Goal: Information Seeking & Learning: Learn about a topic

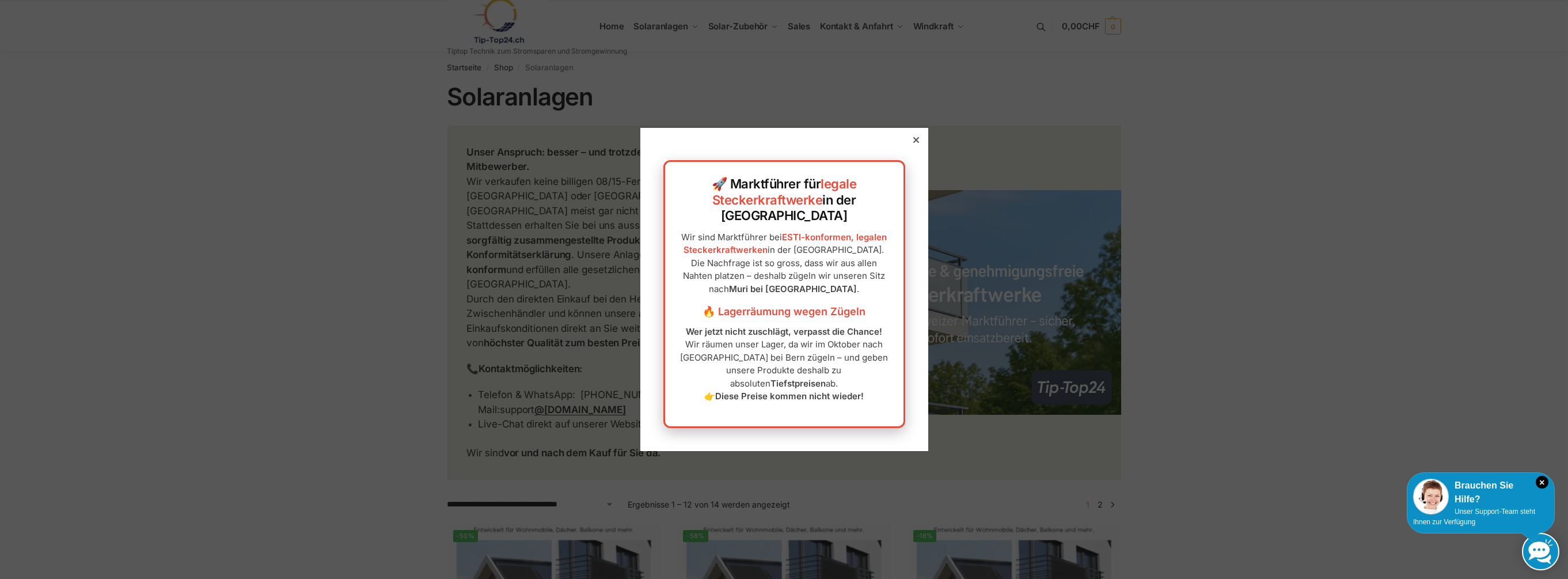
click at [913, 143] on icon at bounding box center [915, 140] width 6 height 6
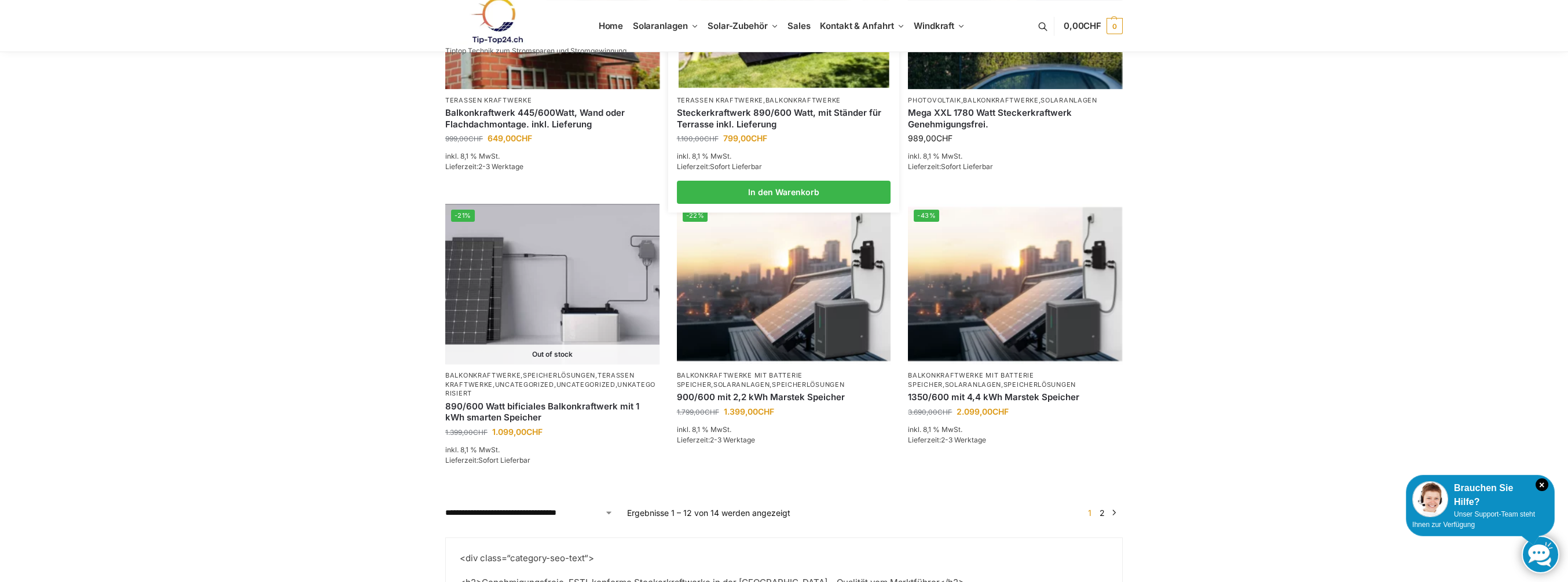
scroll to position [1157, 0]
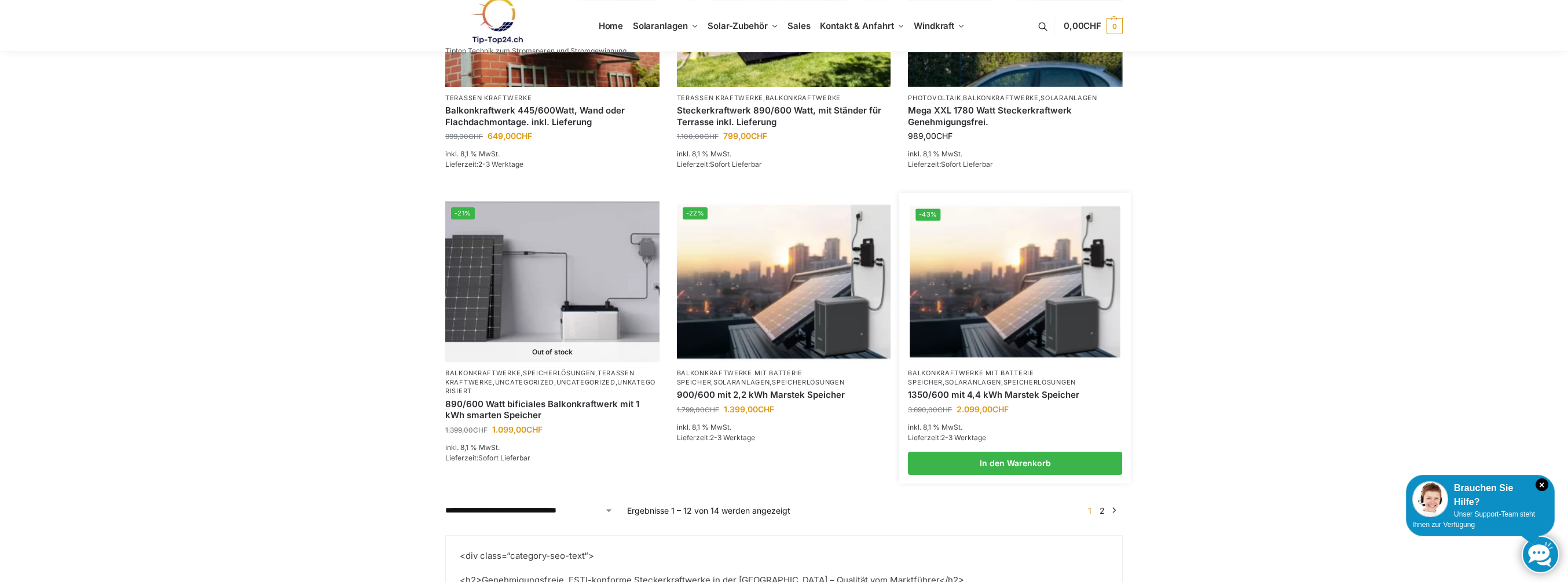
click at [944, 258] on img at bounding box center [1015, 281] width 210 height 158
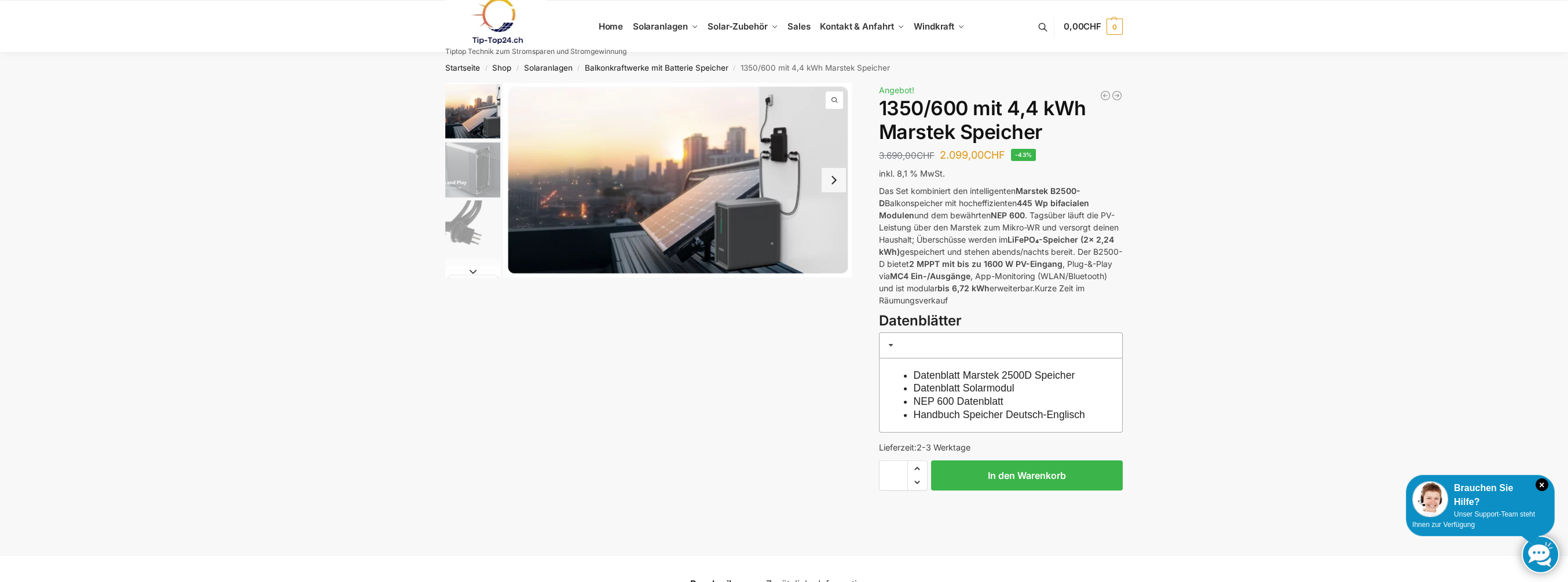
drag, startPoint x: 1297, startPoint y: 194, endPoint x: 1360, endPoint y: 88, distance: 123.3
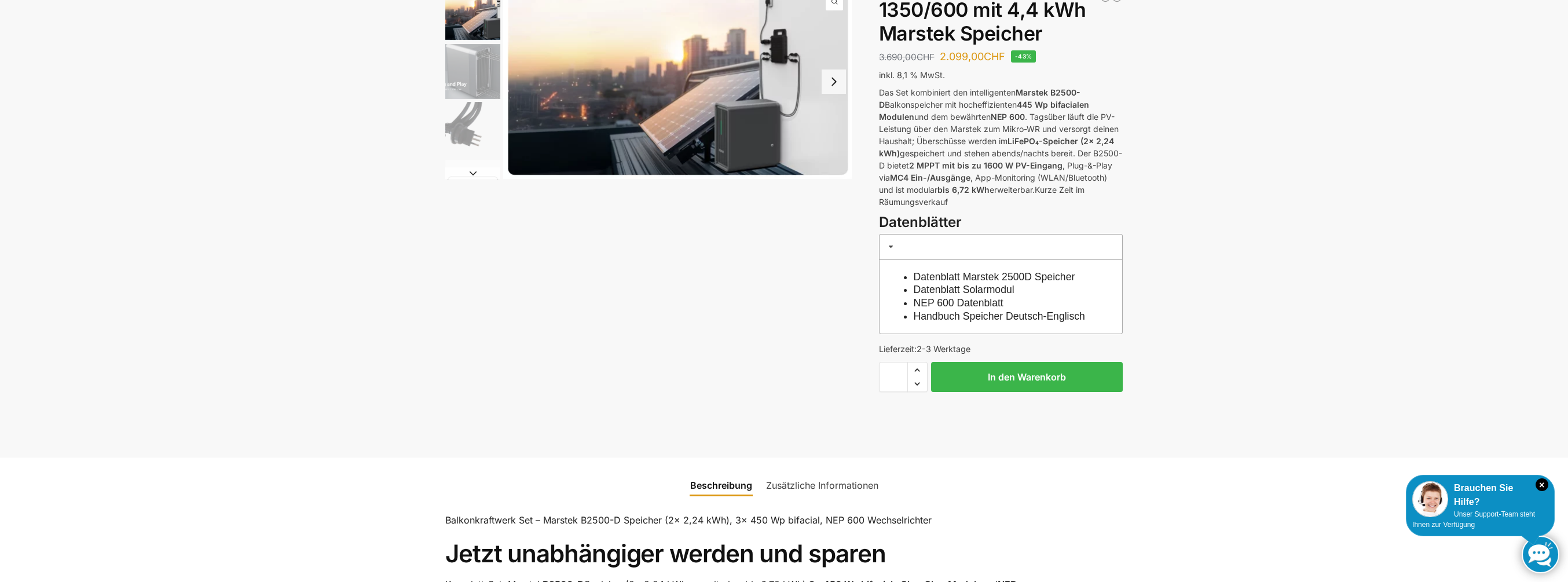
scroll to position [116, 0]
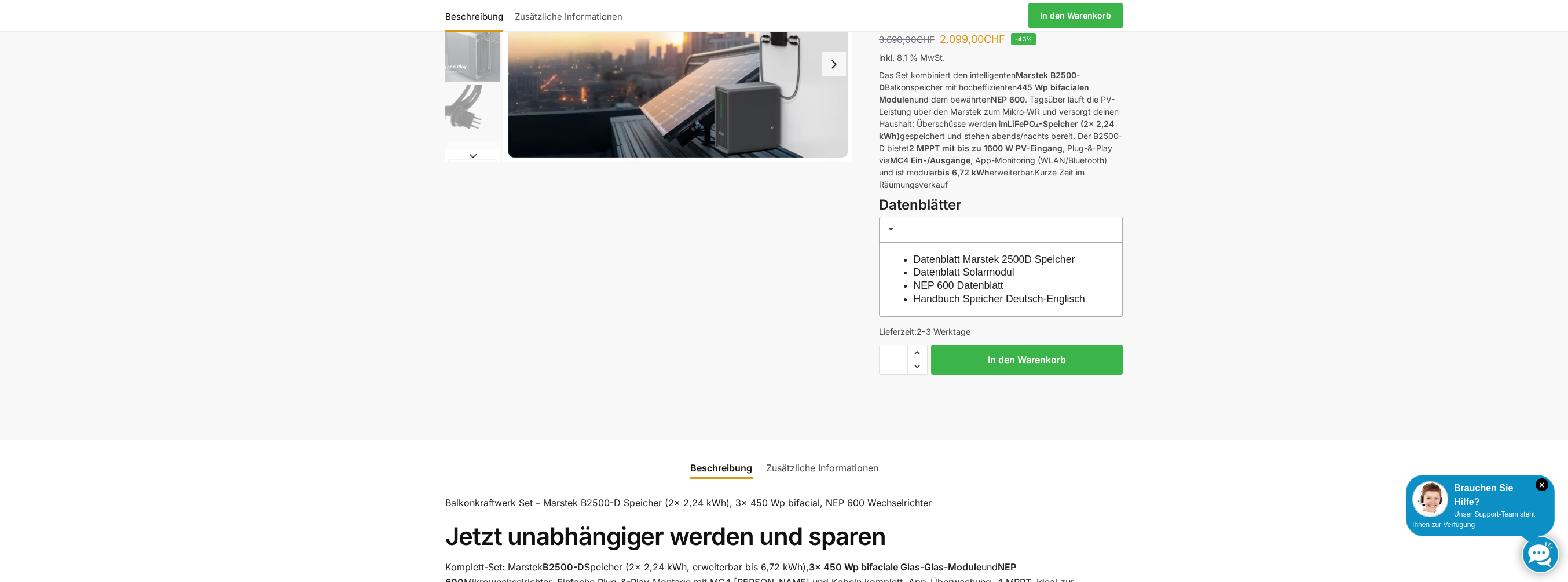
click at [982, 299] on link "Handbuch Speicher Deutsch-Englisch" at bounding box center [1000, 299] width 171 height 12
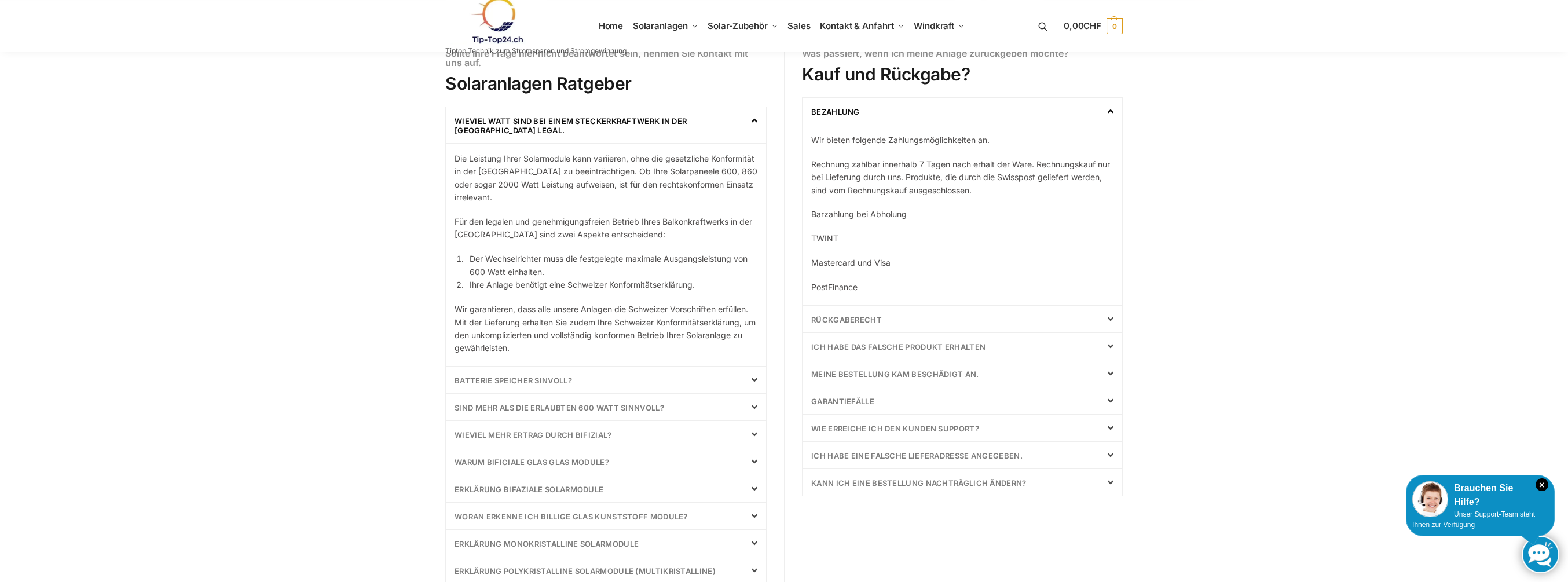
scroll to position [231, 0]
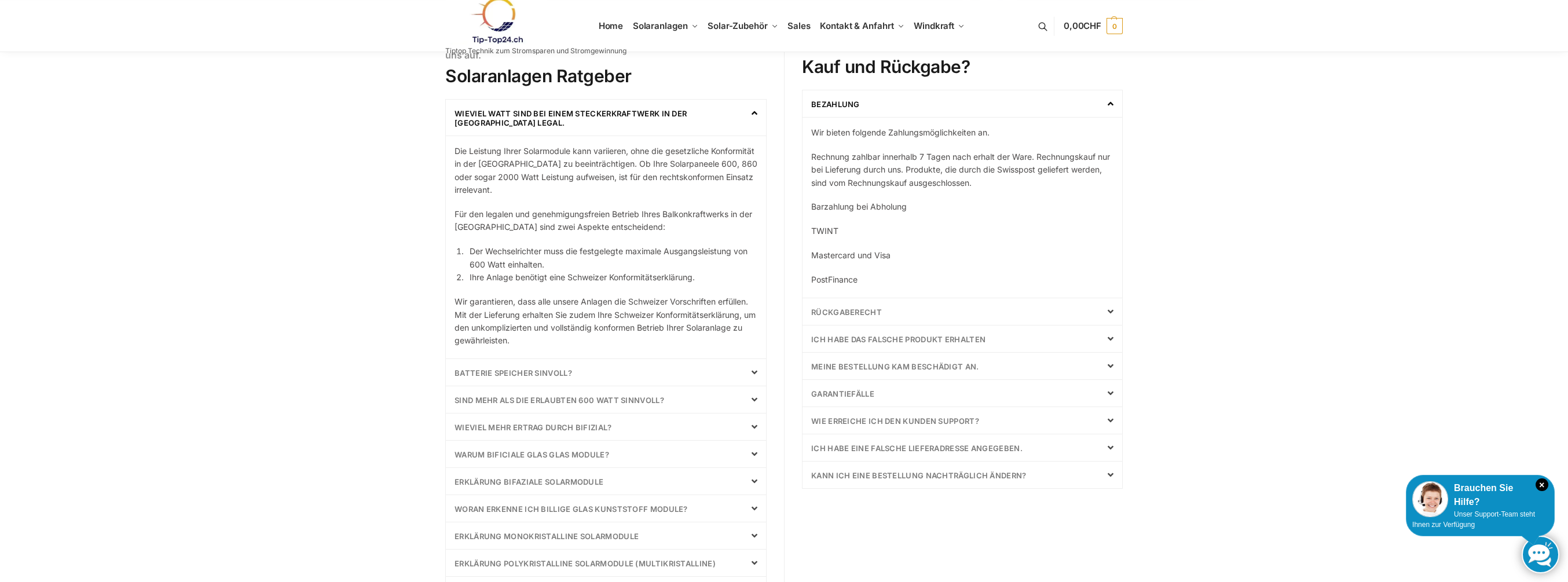
click at [1110, 308] on icon at bounding box center [1110, 311] width 6 height 9
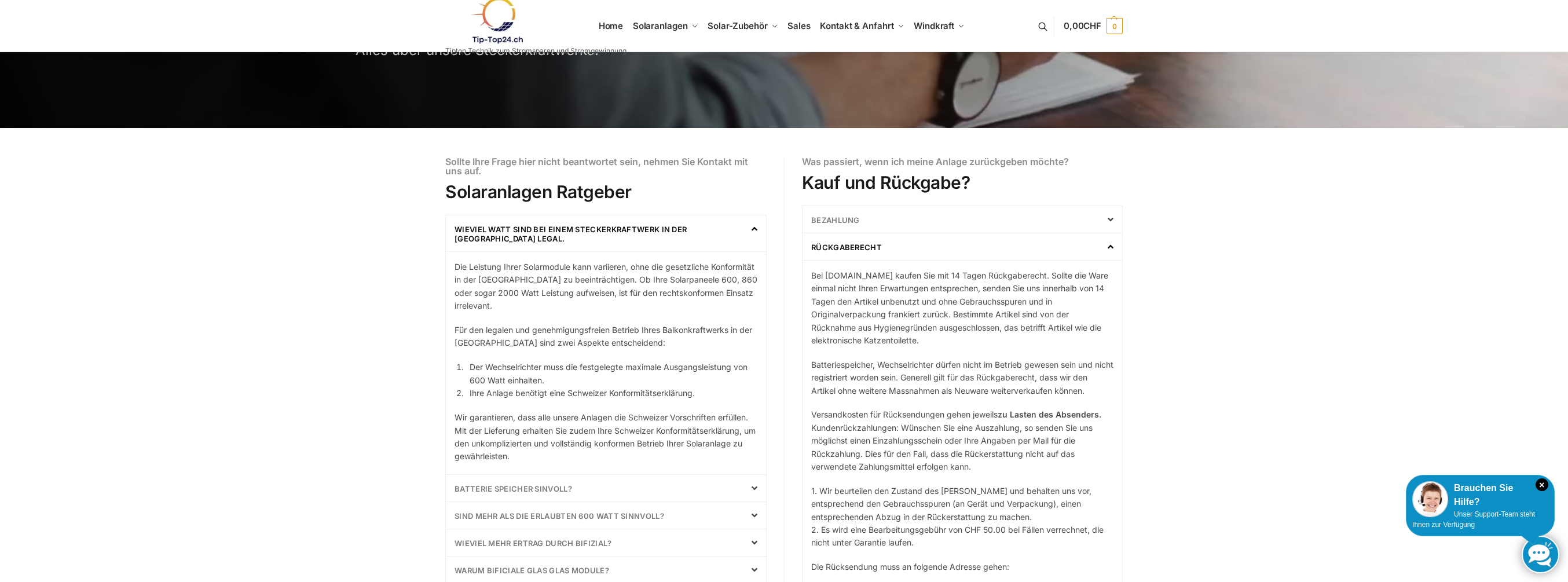
scroll to position [116, 0]
click at [1110, 245] on icon at bounding box center [1110, 247] width 6 height 9
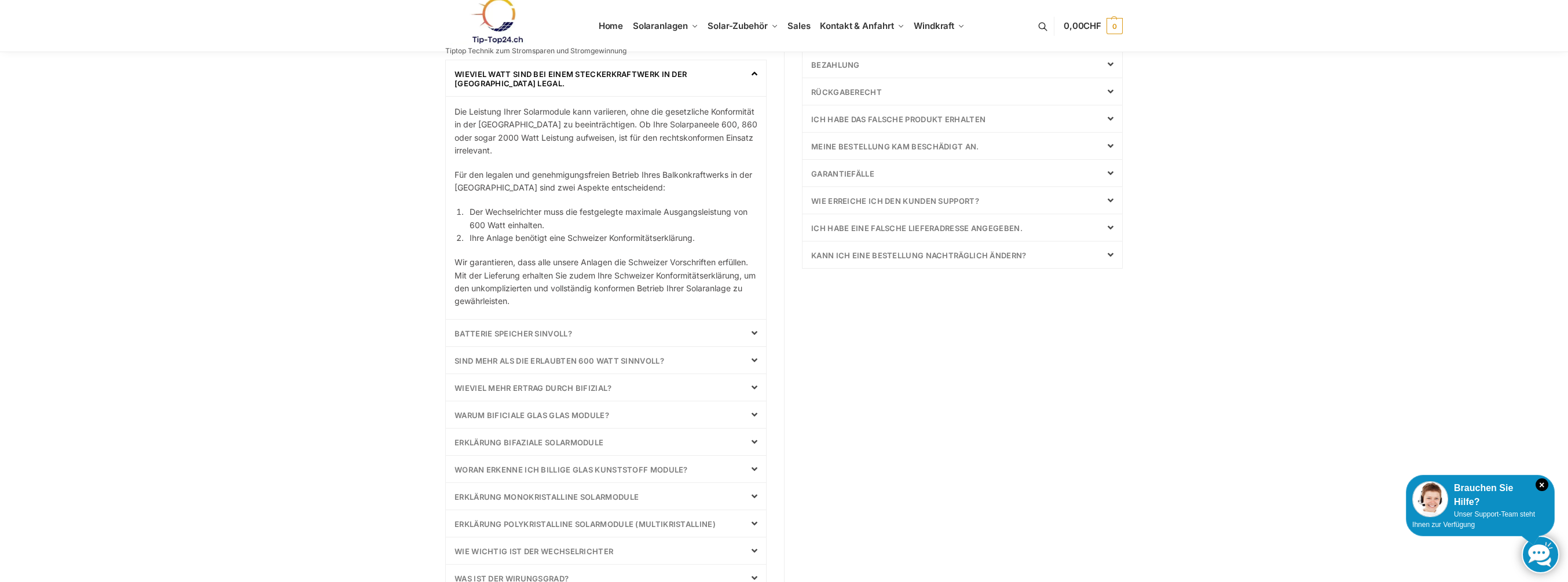
scroll to position [289, 0]
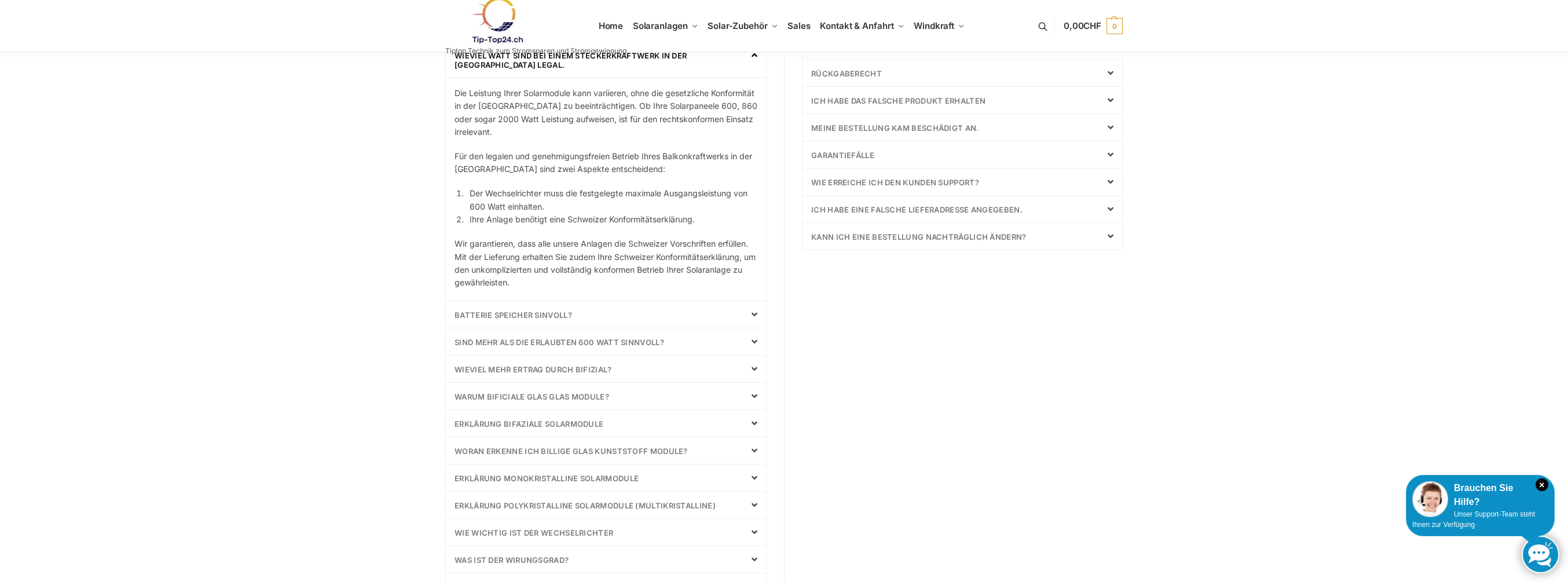
click at [754, 316] on icon at bounding box center [754, 314] width 6 height 9
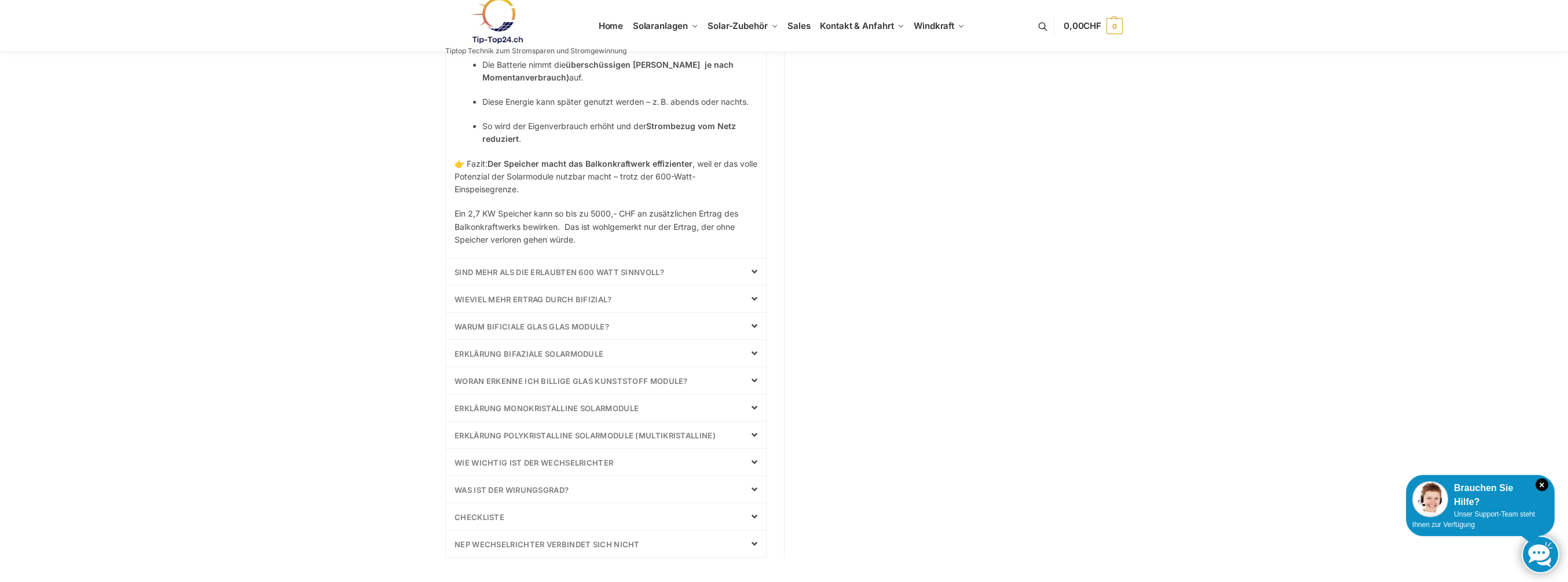
scroll to position [521, 0]
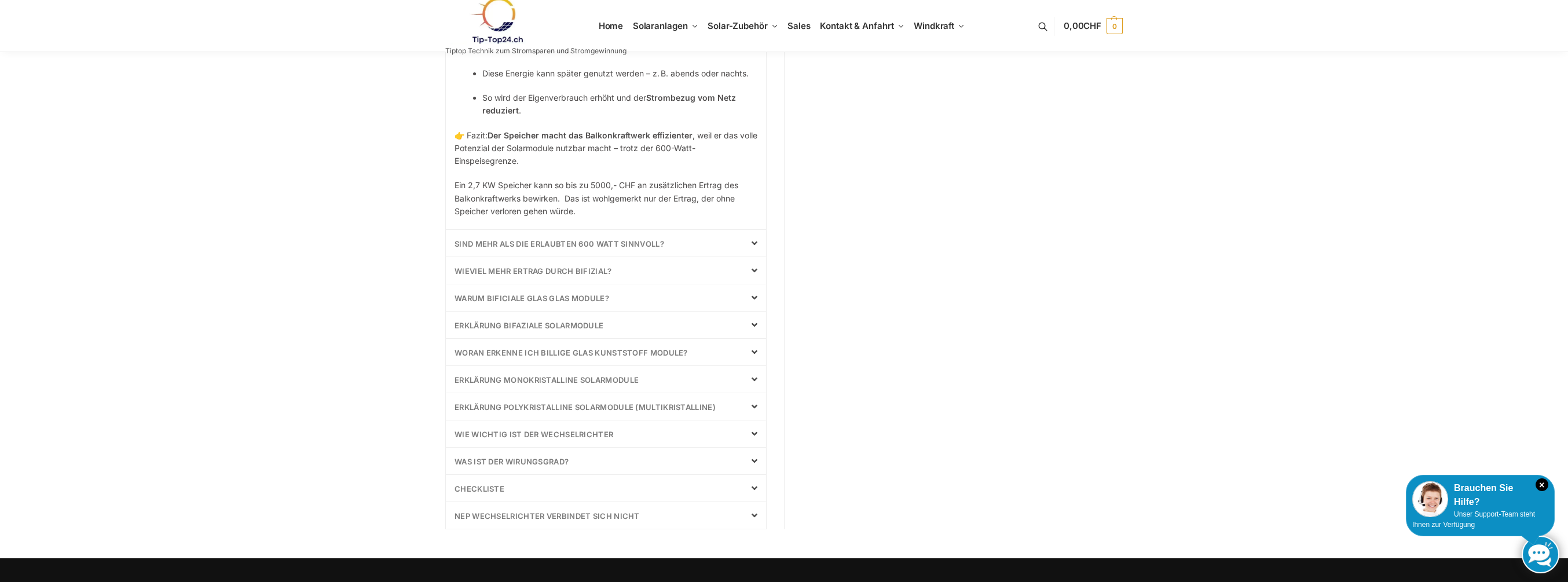
click at [754, 240] on icon at bounding box center [754, 243] width 6 height 9
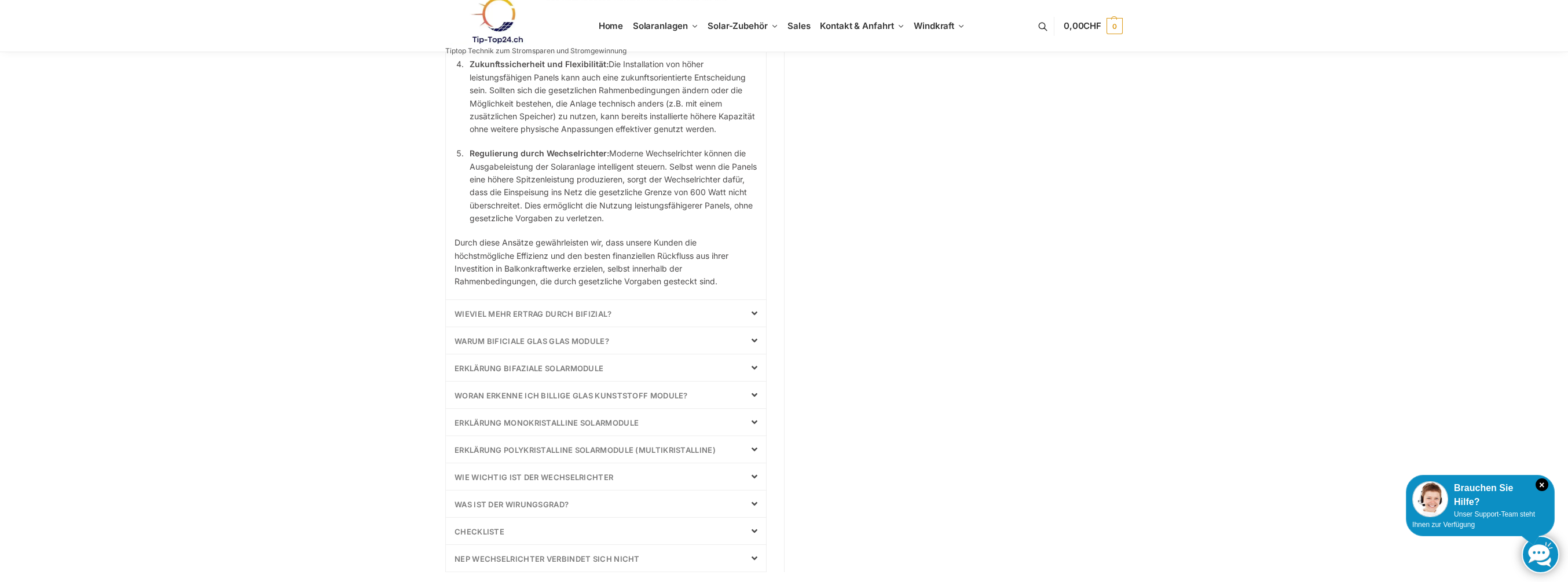
scroll to position [743, 0]
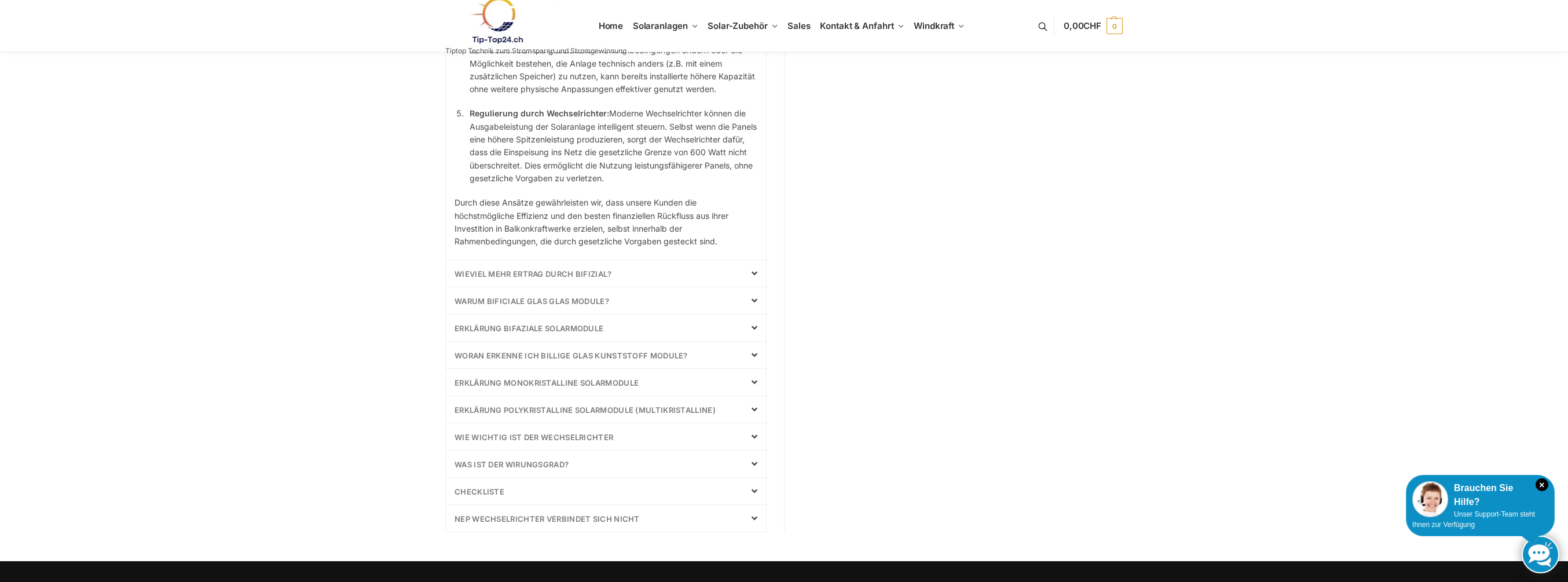
click at [757, 351] on icon at bounding box center [754, 355] width 6 height 9
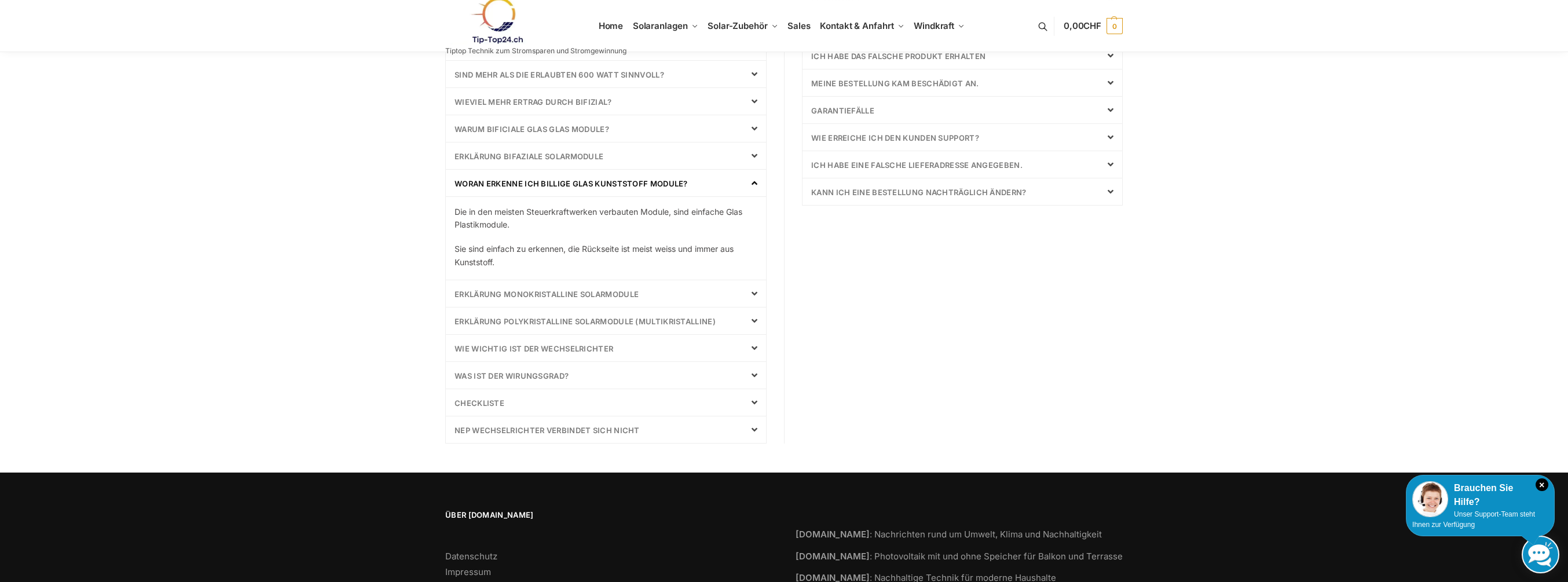
scroll to position [343, 0]
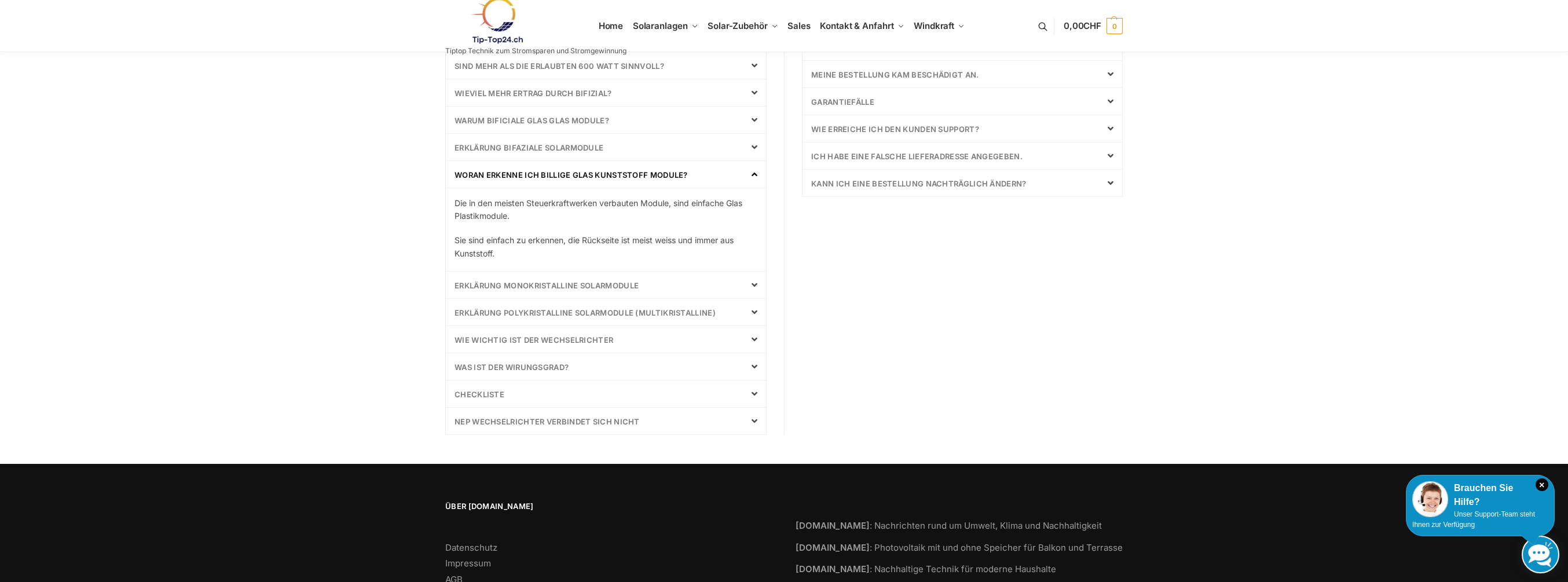
click at [757, 280] on icon at bounding box center [754, 285] width 6 height 9
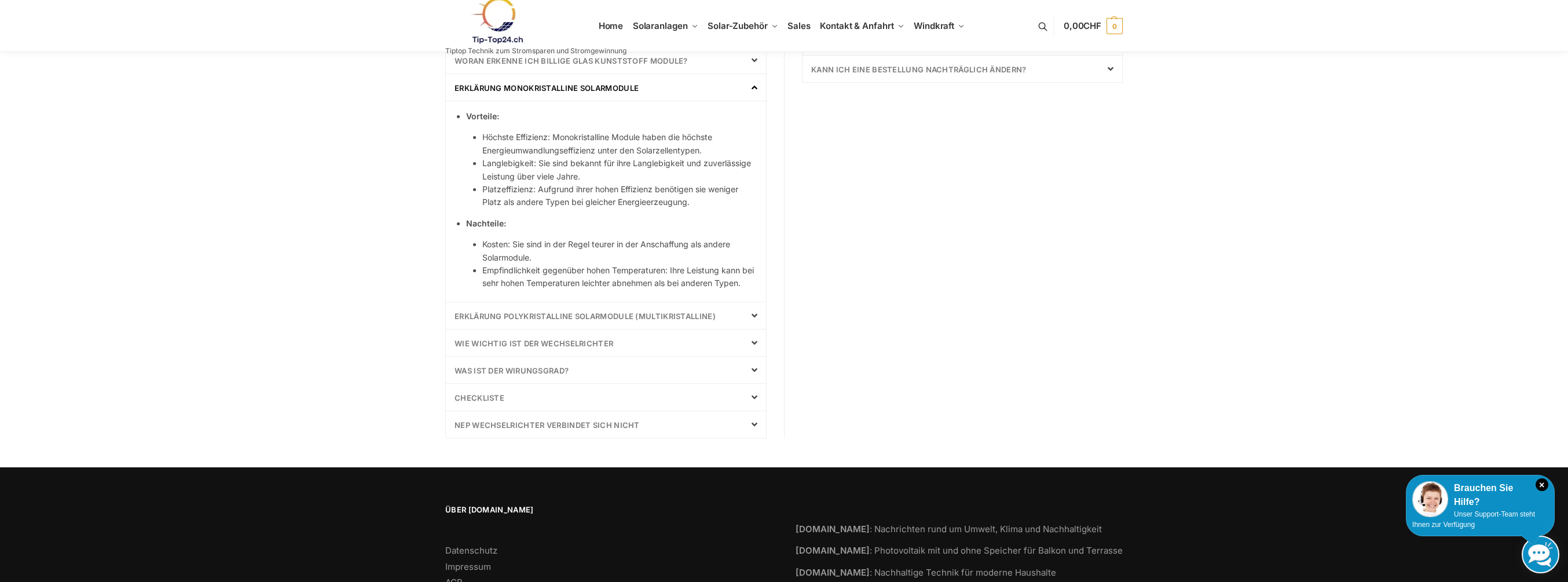
scroll to position [459, 0]
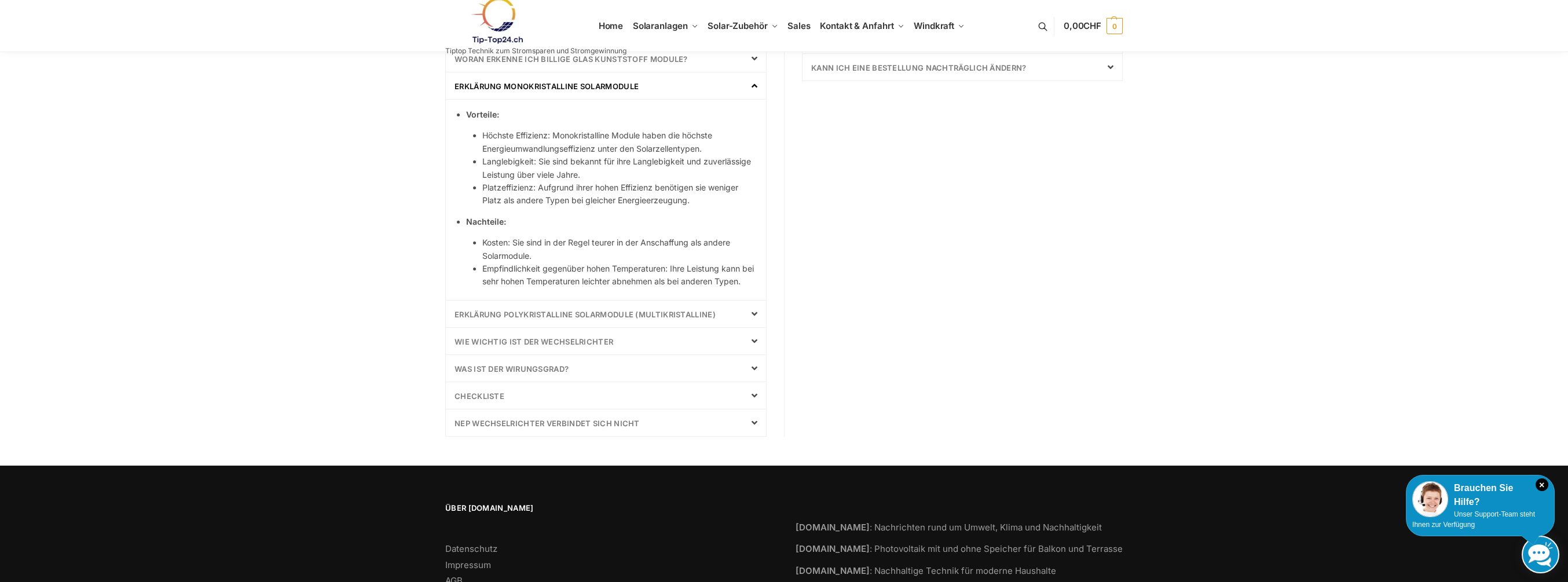
click at [754, 309] on icon at bounding box center [754, 314] width 6 height 9
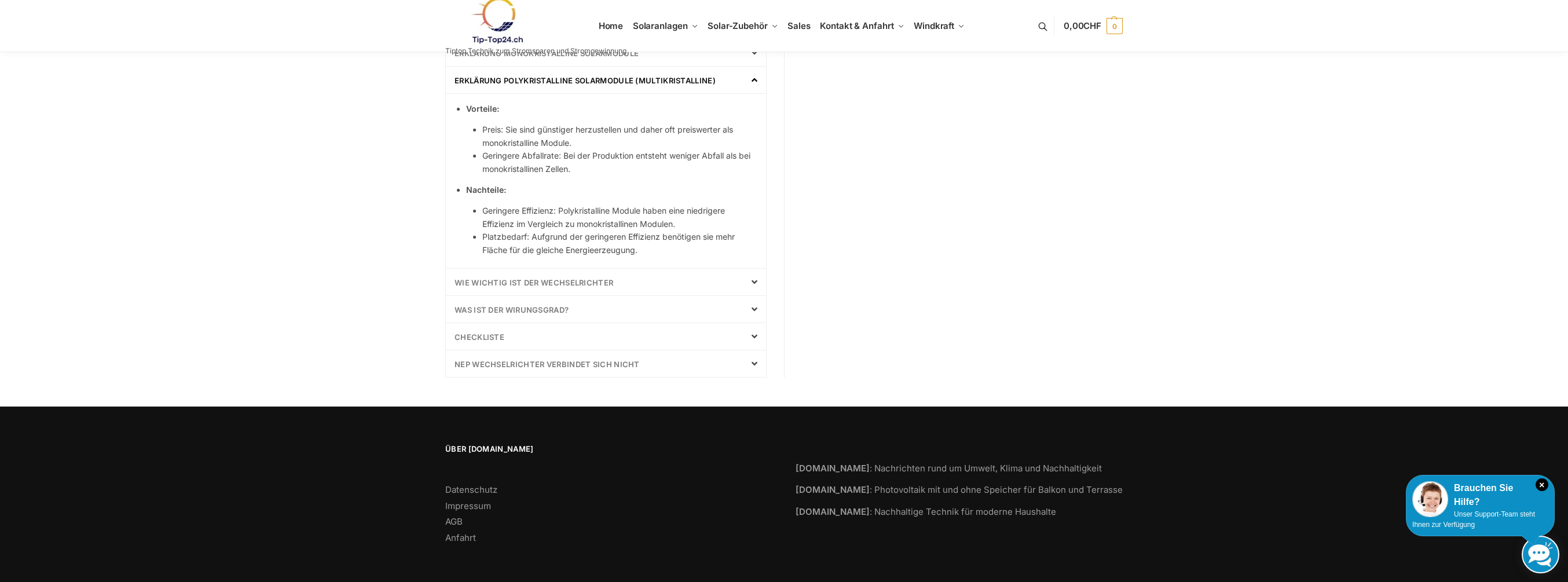
scroll to position [492, 0]
click at [754, 278] on icon at bounding box center [754, 281] width 6 height 9
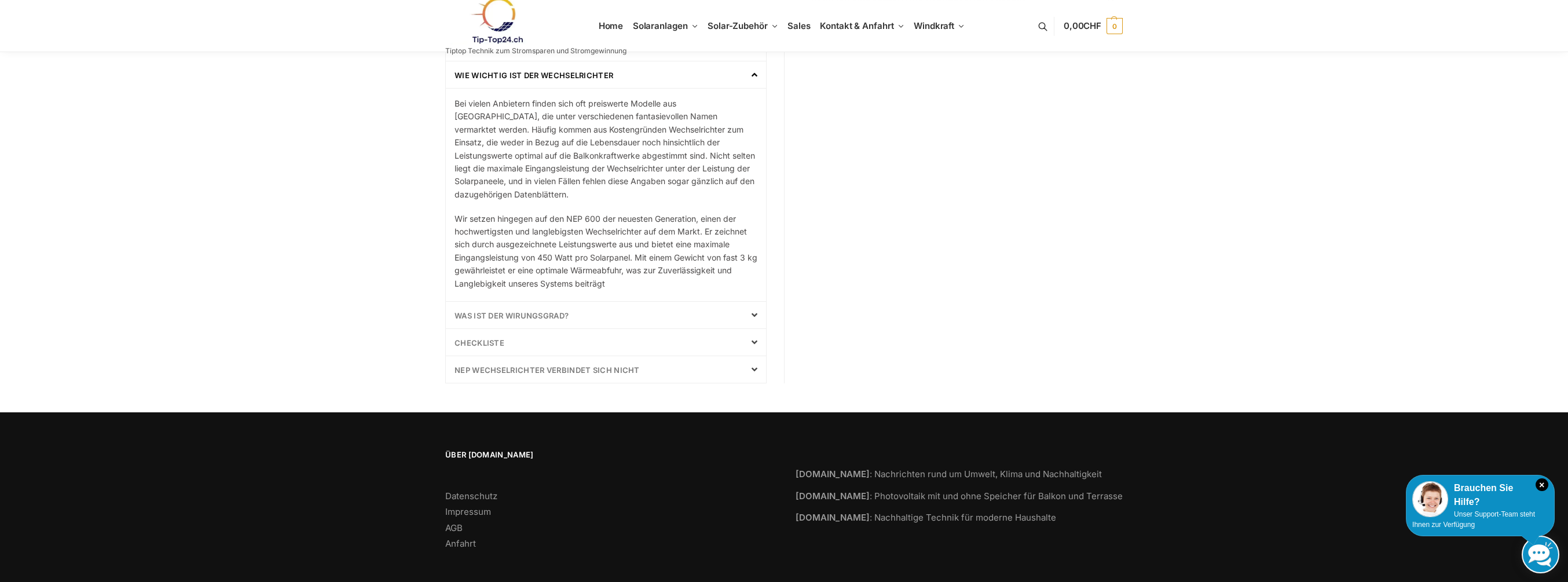
scroll to position [530, 0]
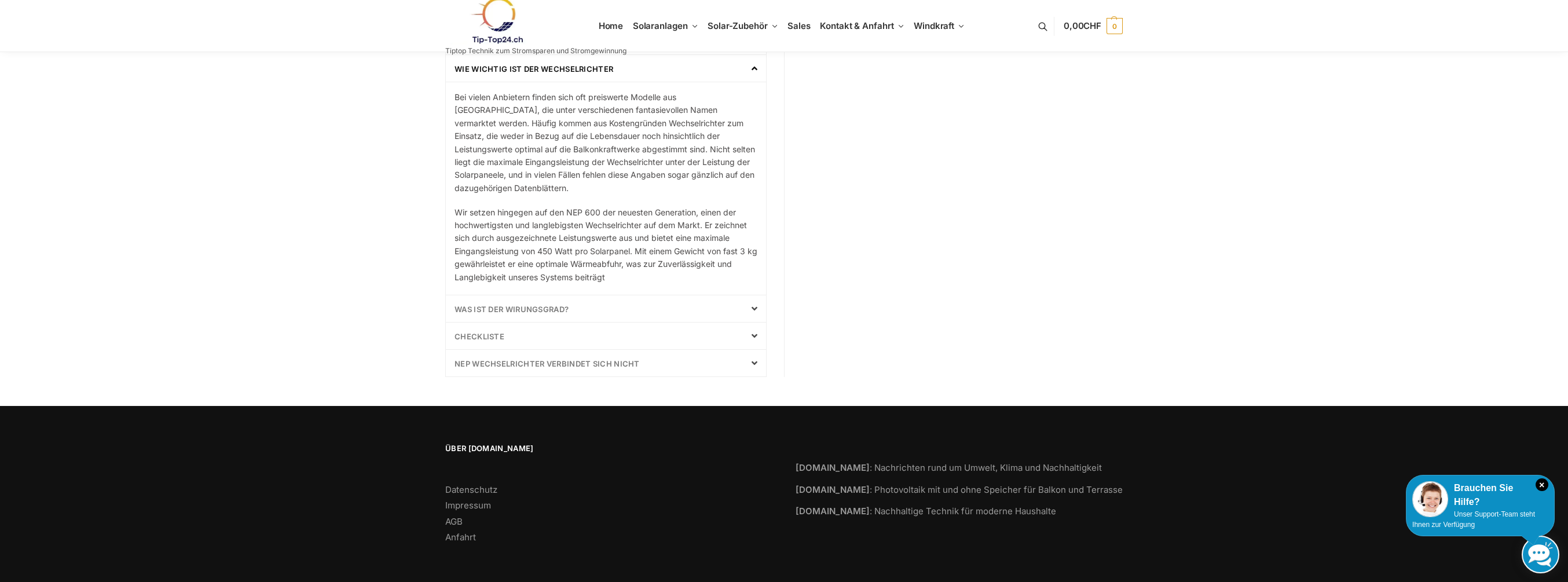
click at [756, 304] on icon at bounding box center [754, 308] width 6 height 9
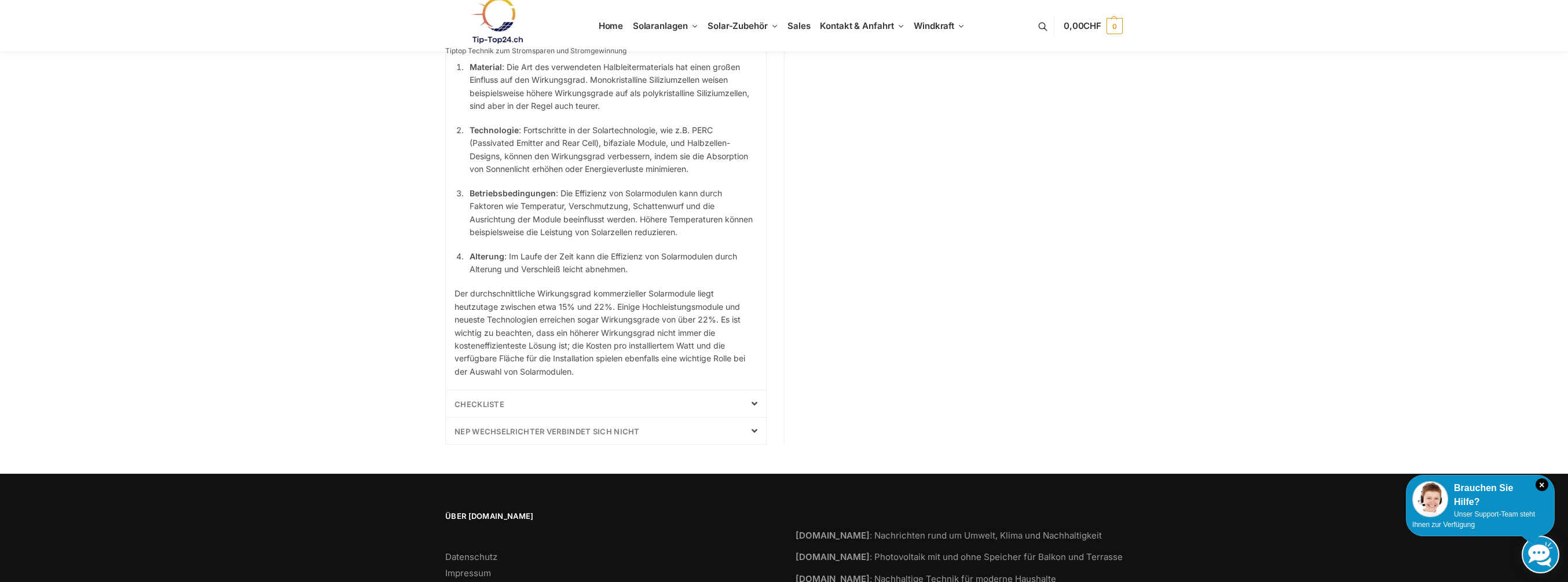
scroll to position [820, 0]
